Goal: Check status: Check status

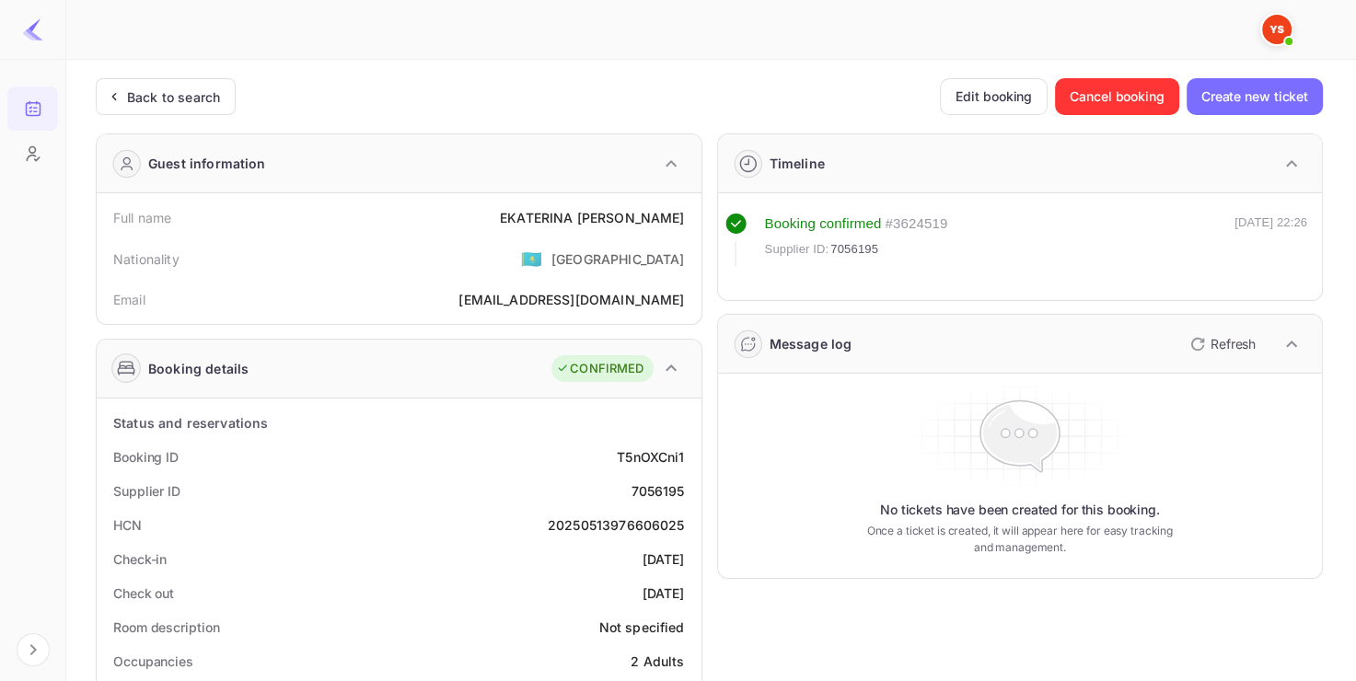
click at [195, 79] on div "Back to search" at bounding box center [166, 96] width 140 height 37
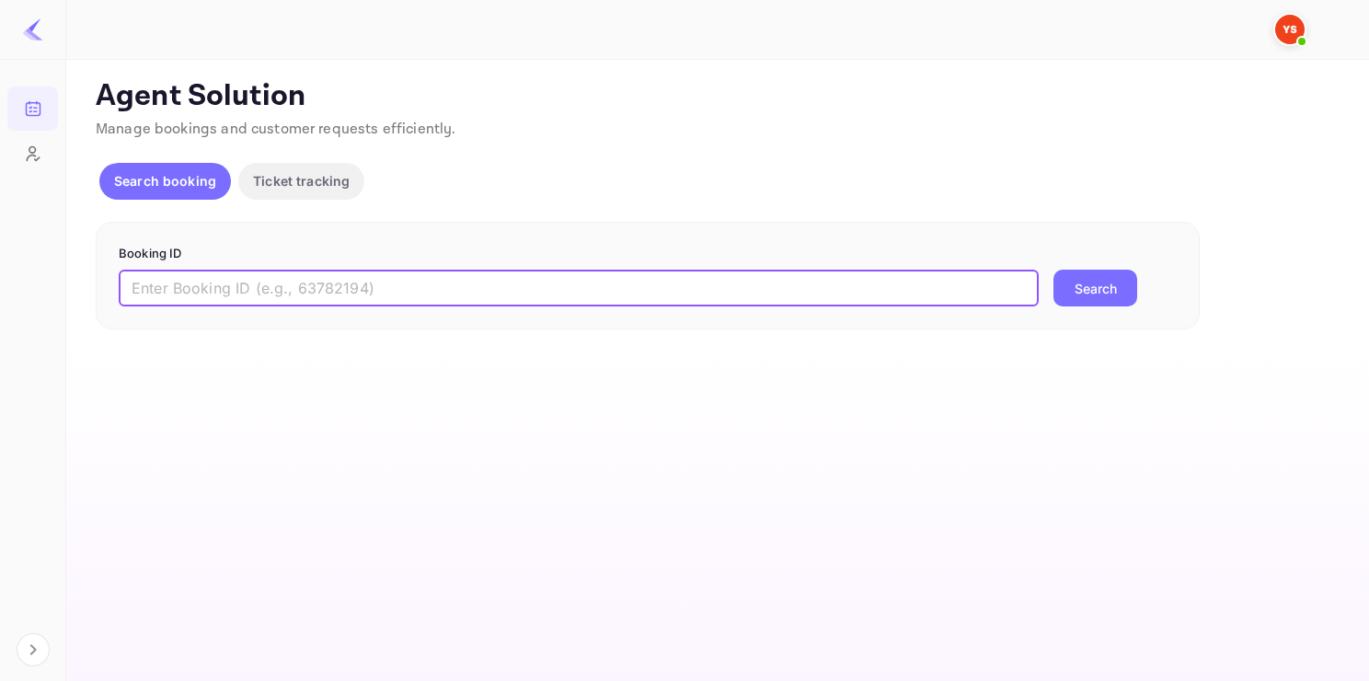
click at [288, 276] on input "text" at bounding box center [579, 288] width 920 height 37
paste input "9305861"
type input "9305861"
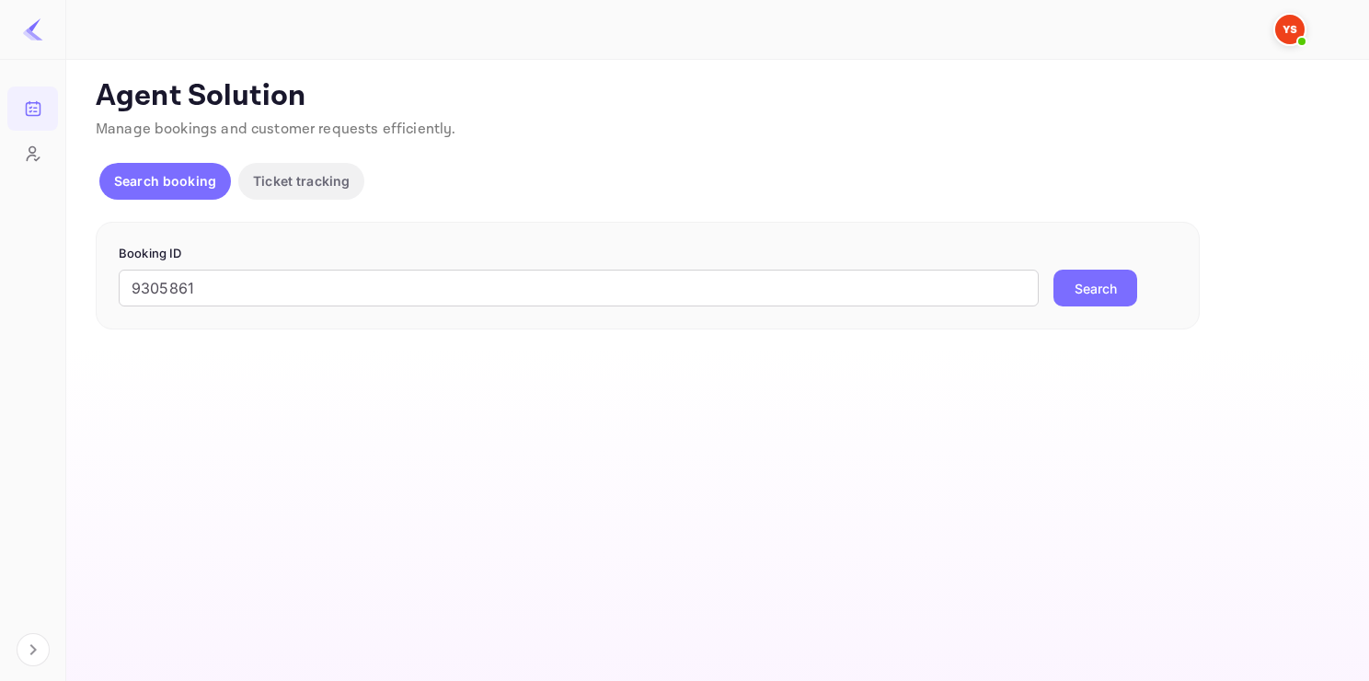
click at [1101, 295] on button "Search" at bounding box center [1096, 288] width 84 height 37
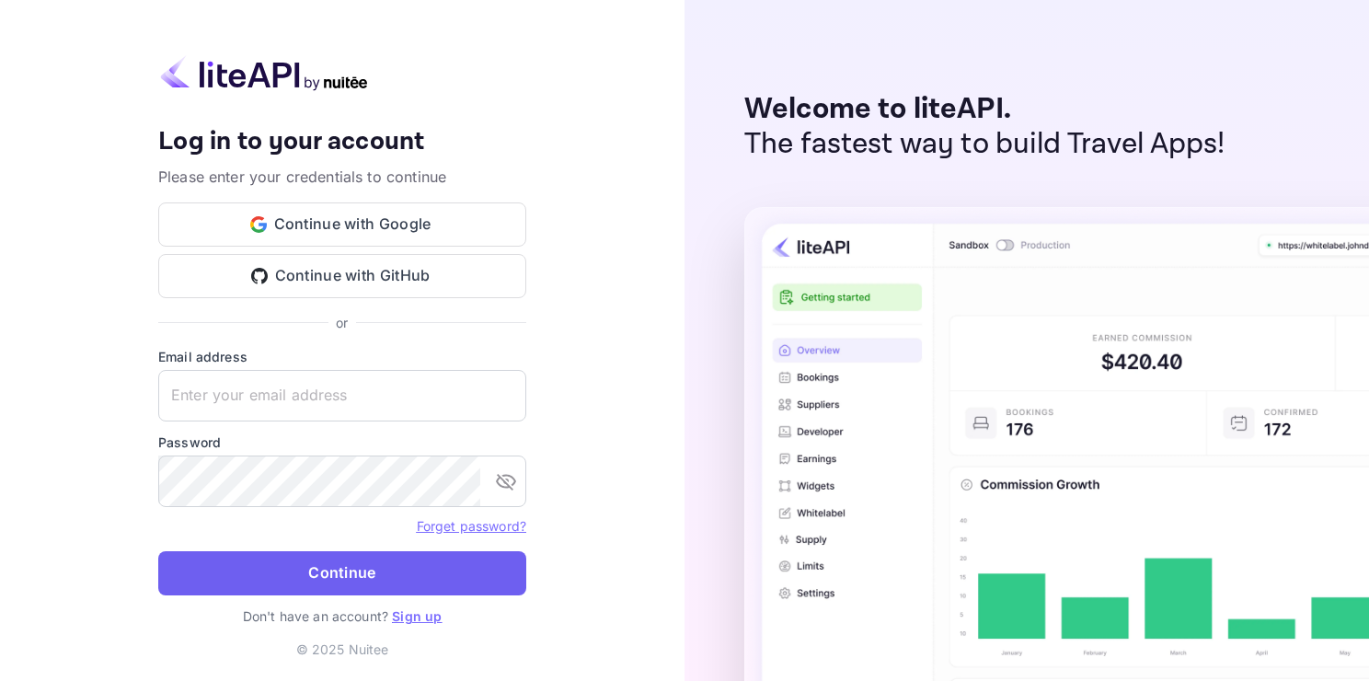
type input "[EMAIL_ADDRESS][DOMAIN_NAME]"
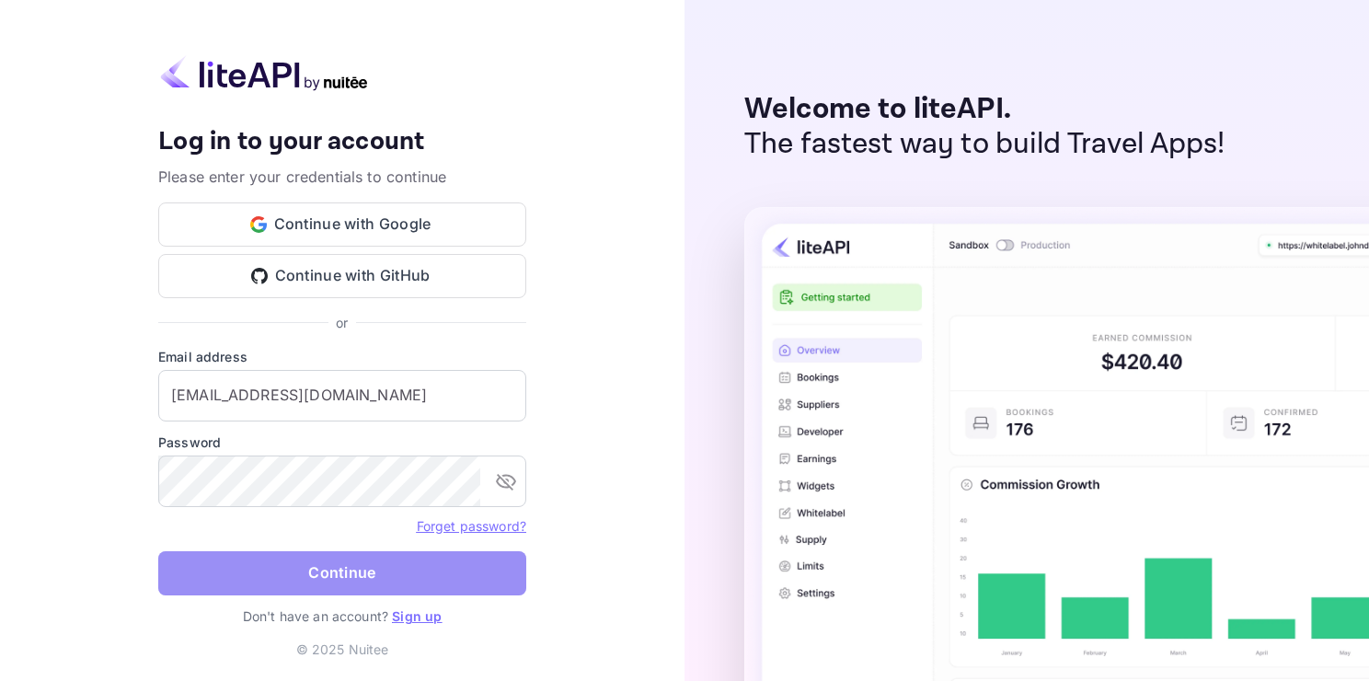
click at [406, 566] on button "Continue" at bounding box center [342, 573] width 368 height 44
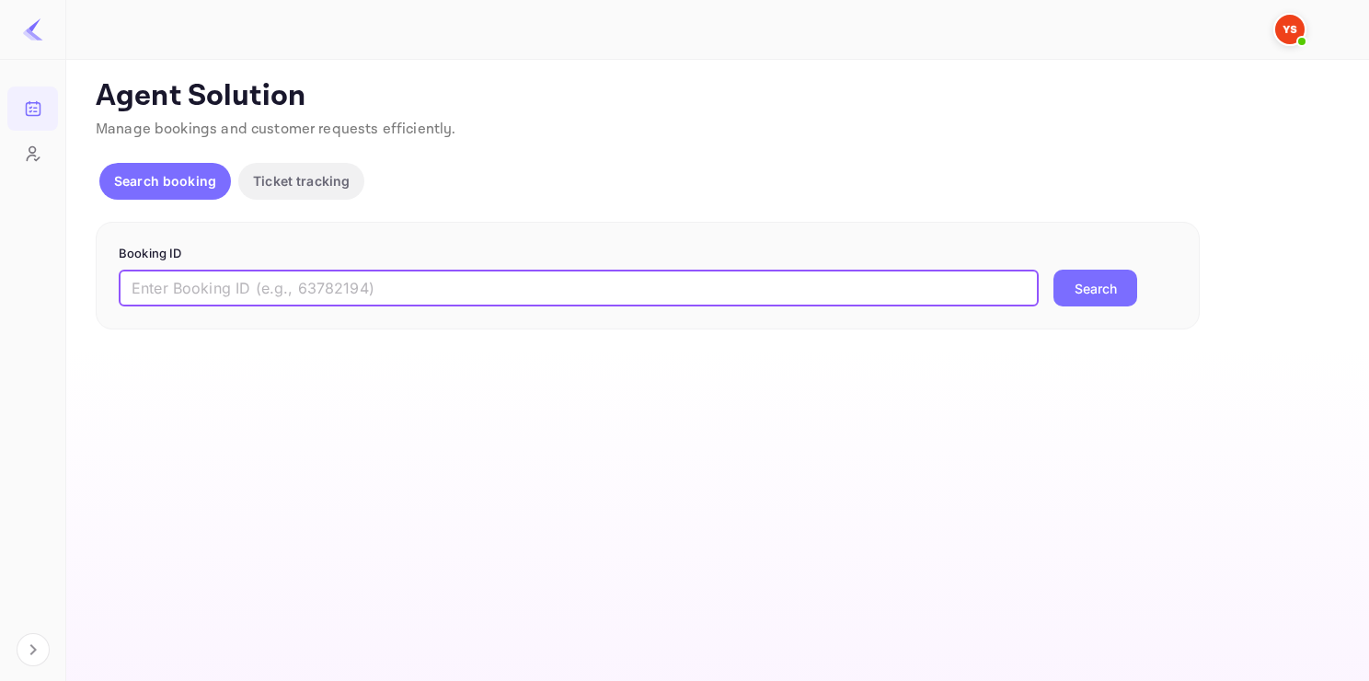
paste input "9305861"
click at [425, 279] on input "9305861" at bounding box center [579, 288] width 920 height 37
type input "9305861"
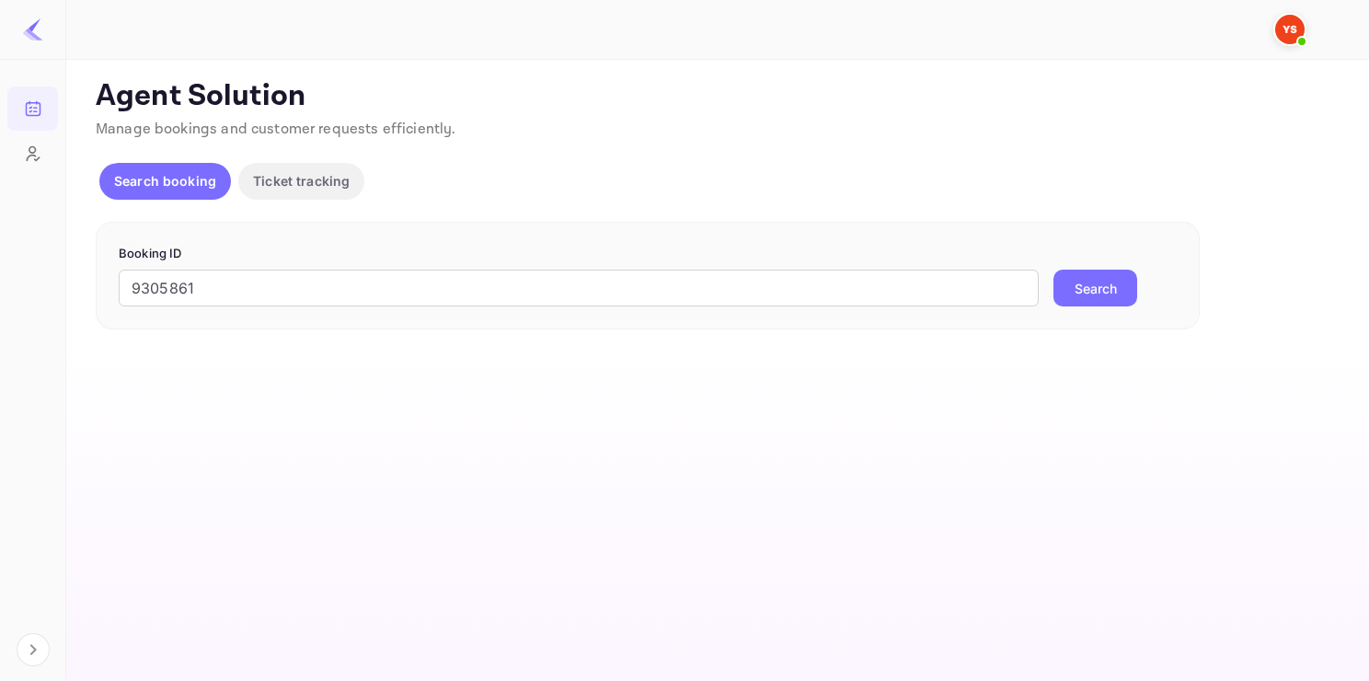
click at [1069, 290] on button "Search" at bounding box center [1096, 288] width 84 height 37
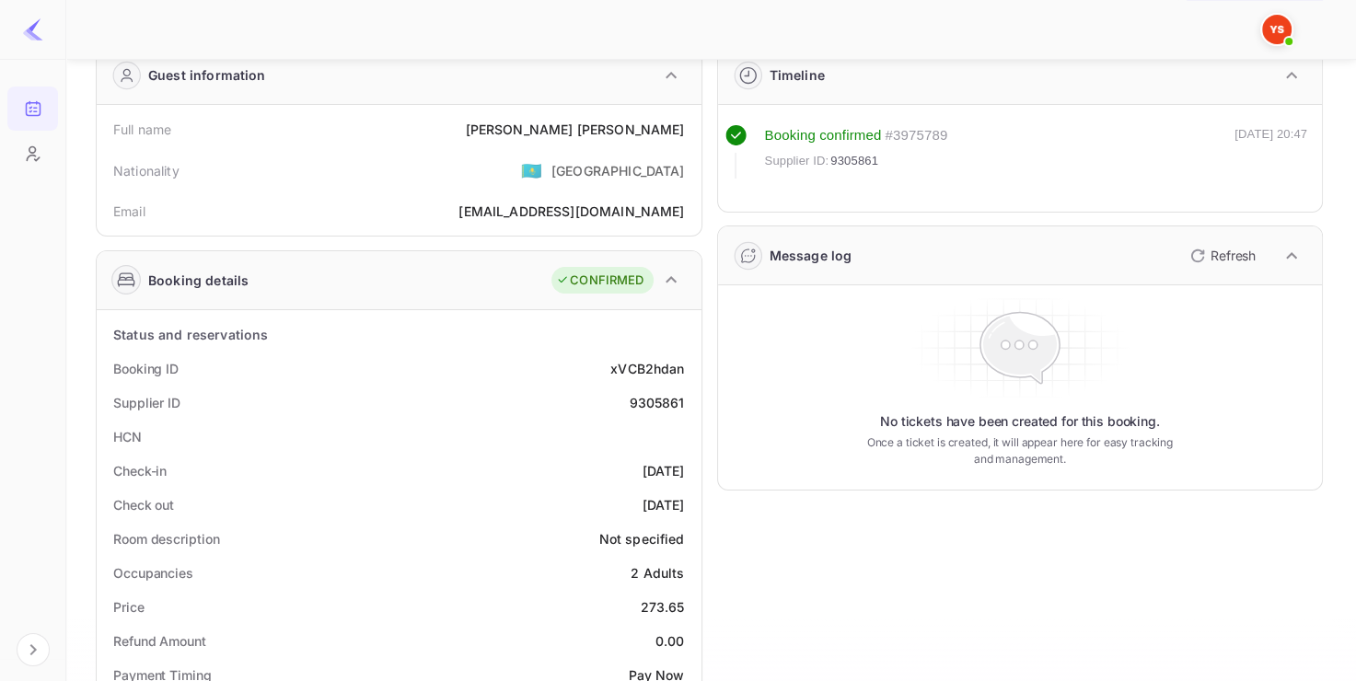
scroll to position [92, 0]
